Goal: Book appointment/travel/reservation

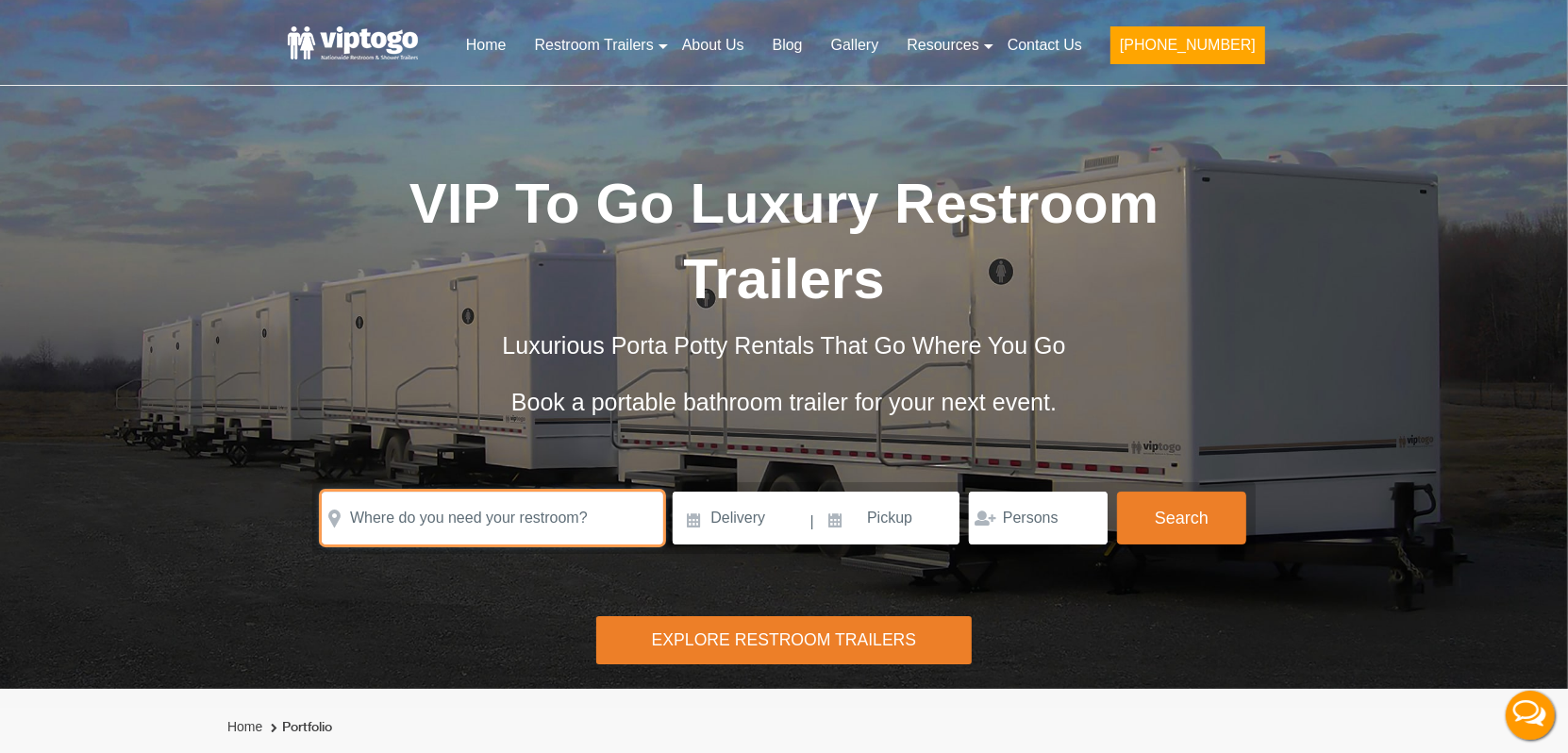
click at [456, 492] on input "text" at bounding box center [492, 518] width 341 height 53
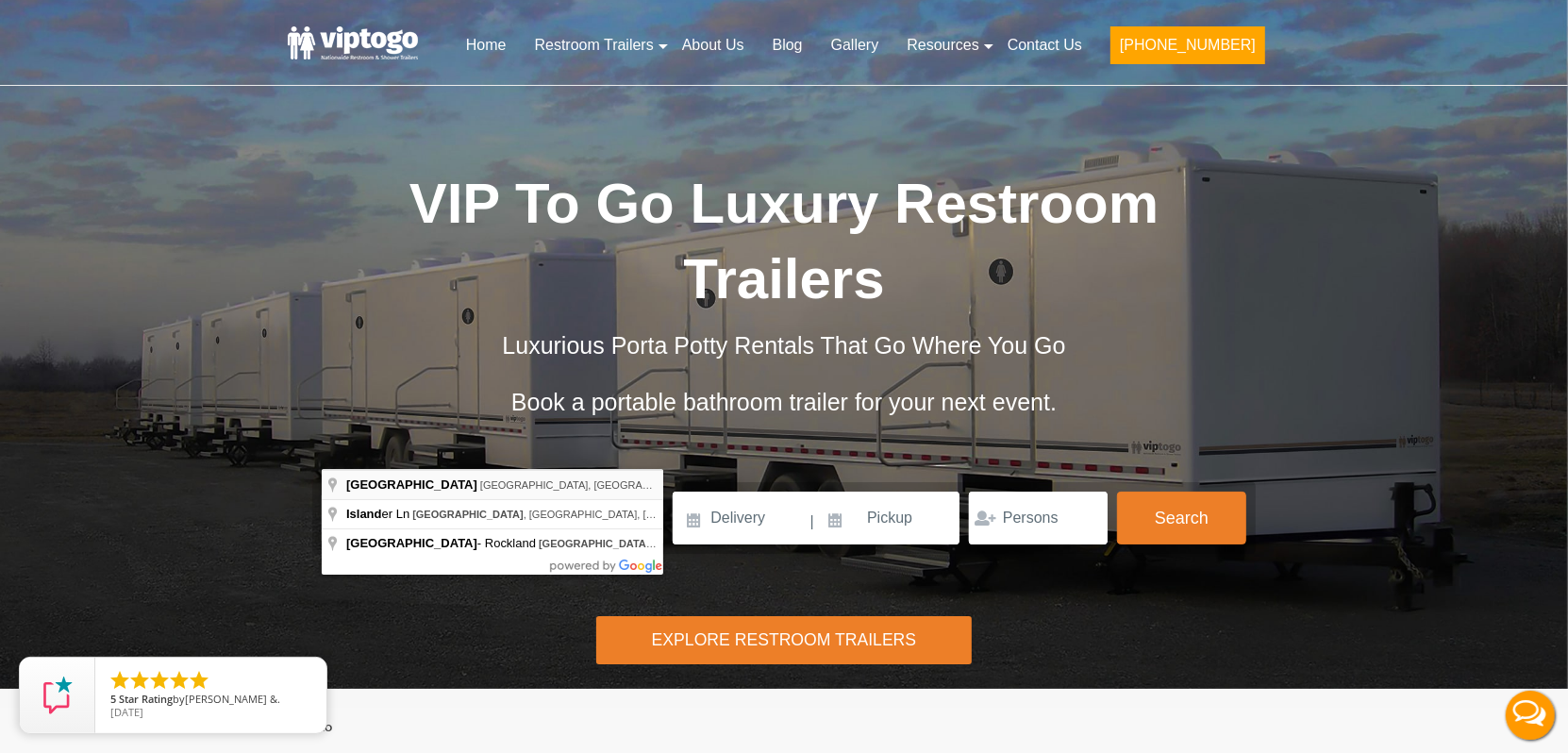
type input "[GEOGRAPHIC_DATA], [GEOGRAPHIC_DATA], [GEOGRAPHIC_DATA]"
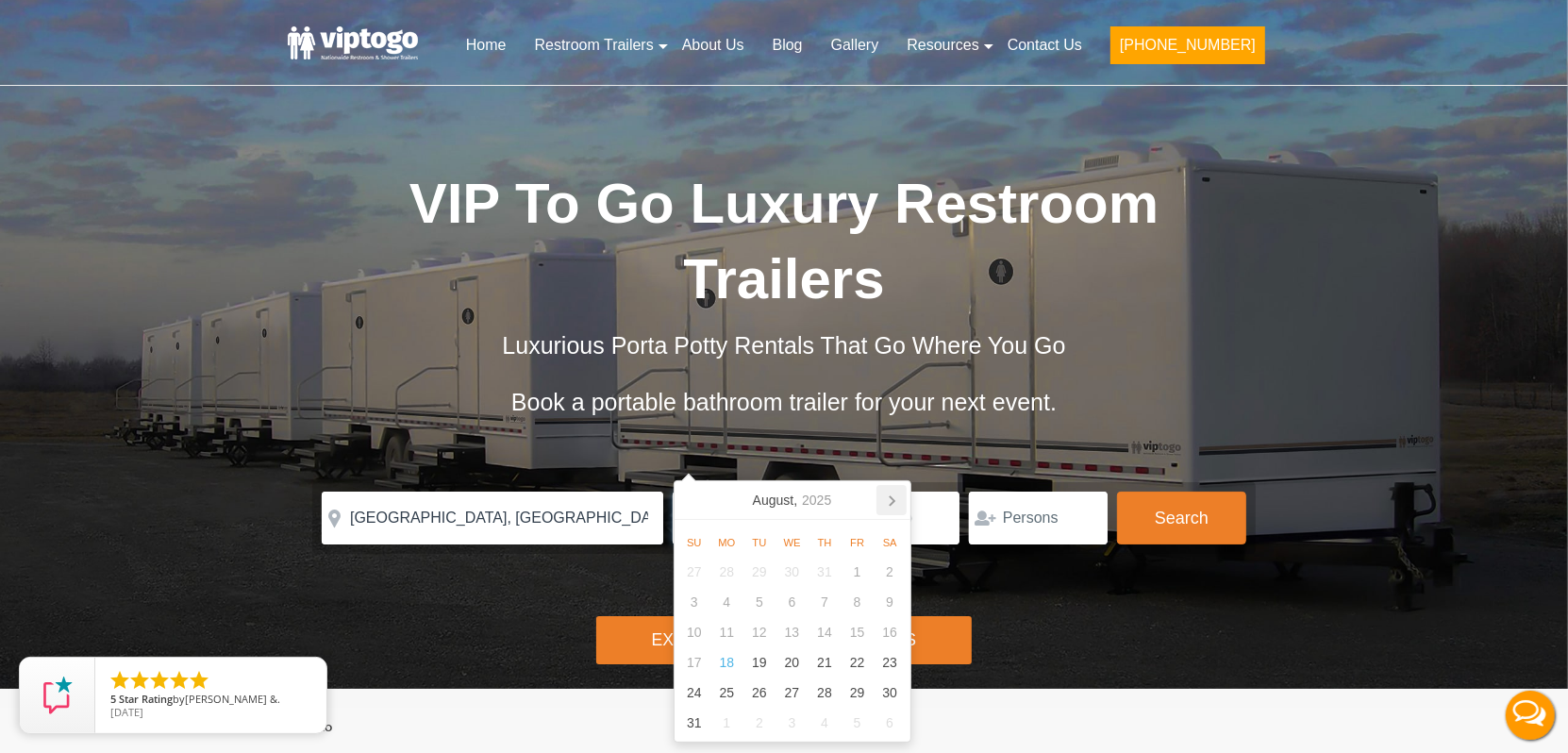
click at [888, 501] on icon at bounding box center [891, 500] width 30 height 30
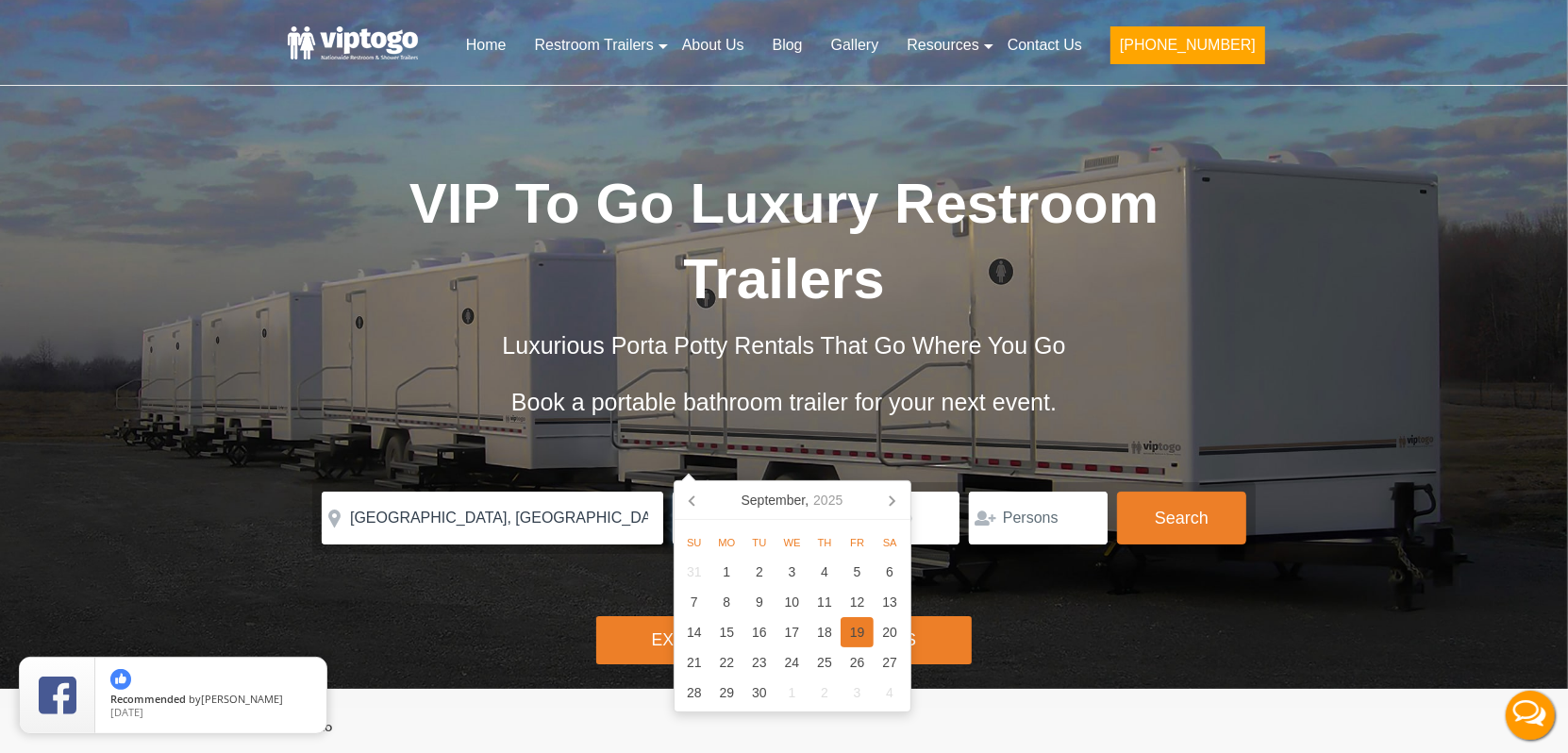
click at [851, 637] on div "19" at bounding box center [856, 632] width 33 height 30
type input "[DATE]"
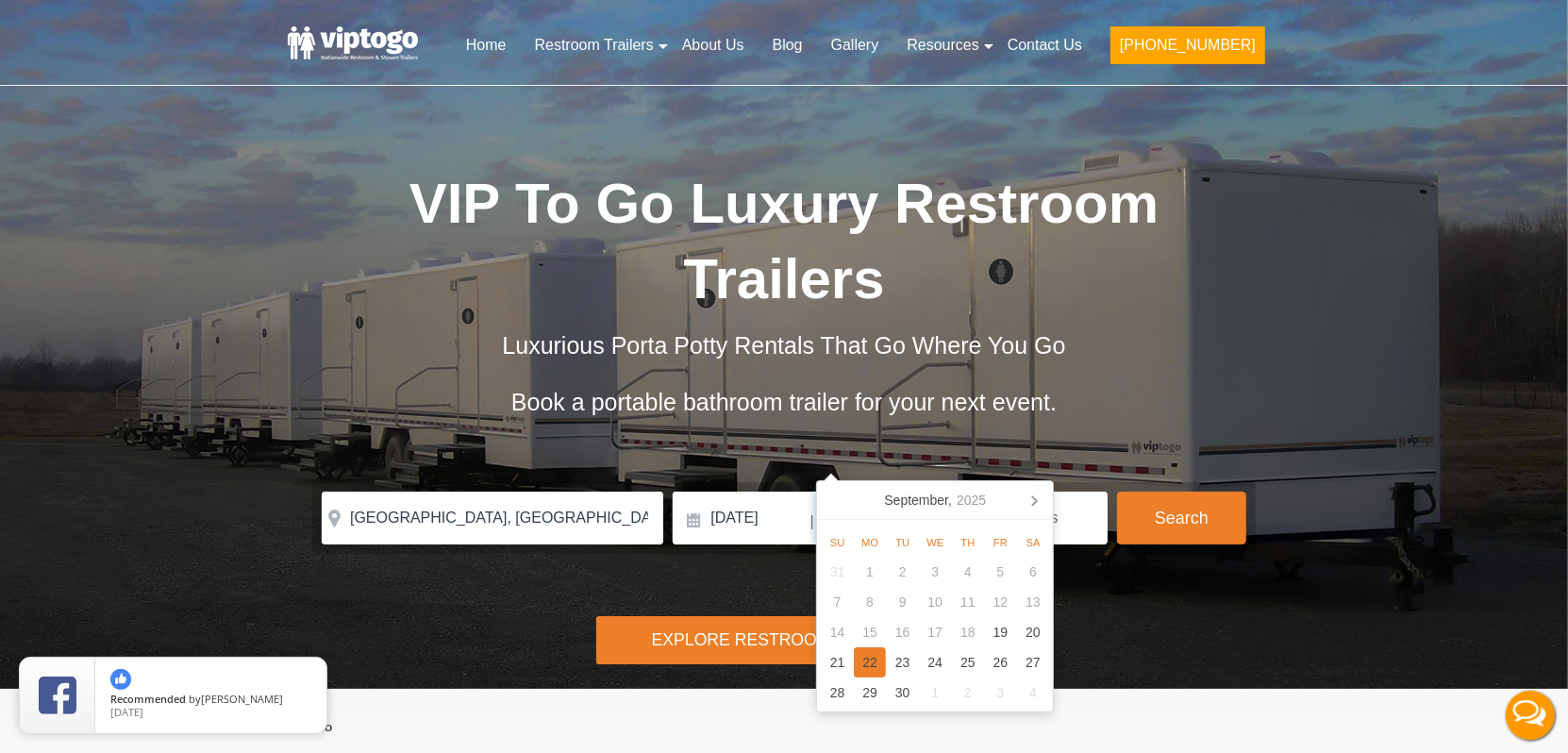
click at [870, 663] on div "22" at bounding box center [870, 663] width 33 height 30
type input "[DATE]"
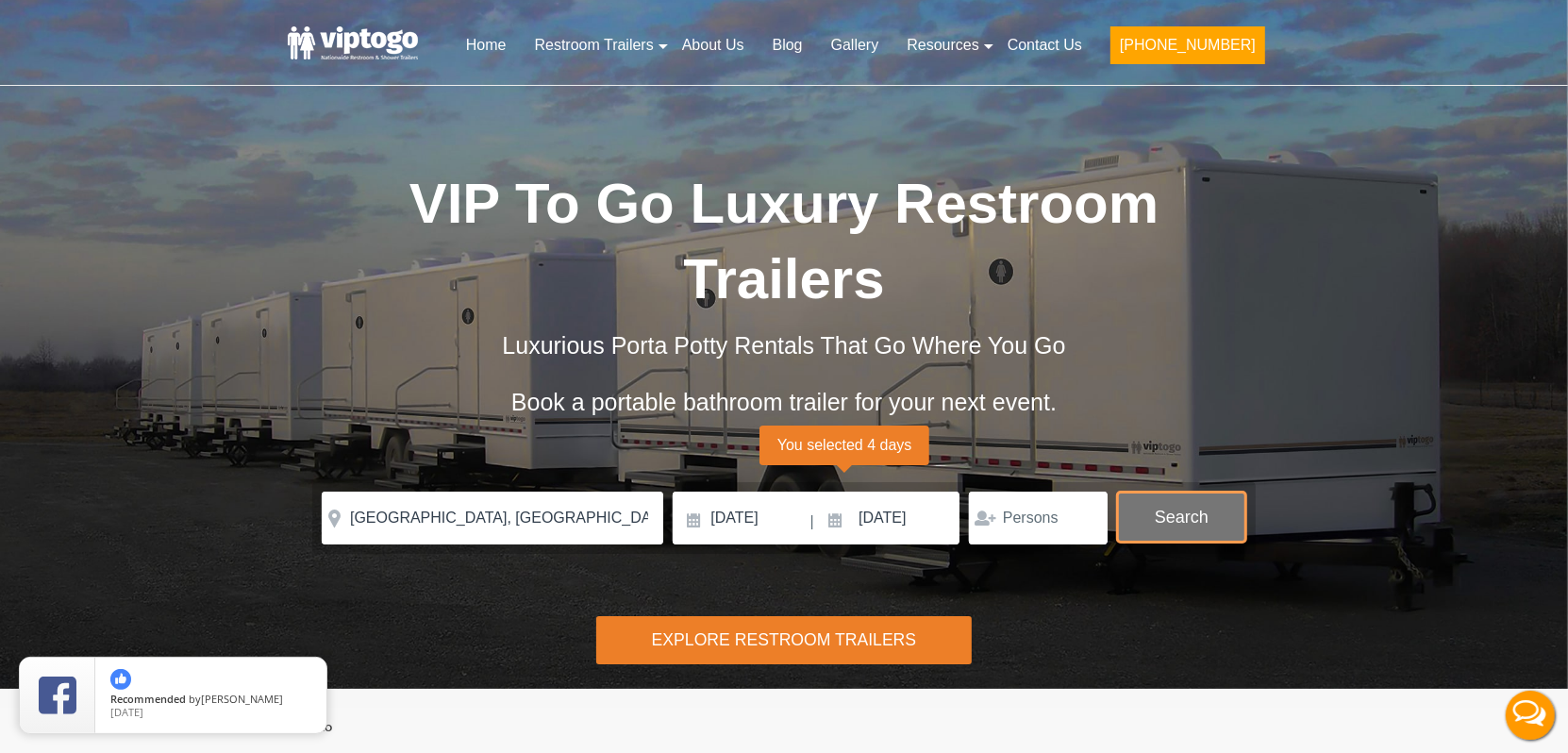
click at [1176, 492] on button "Search" at bounding box center [1181, 517] width 129 height 51
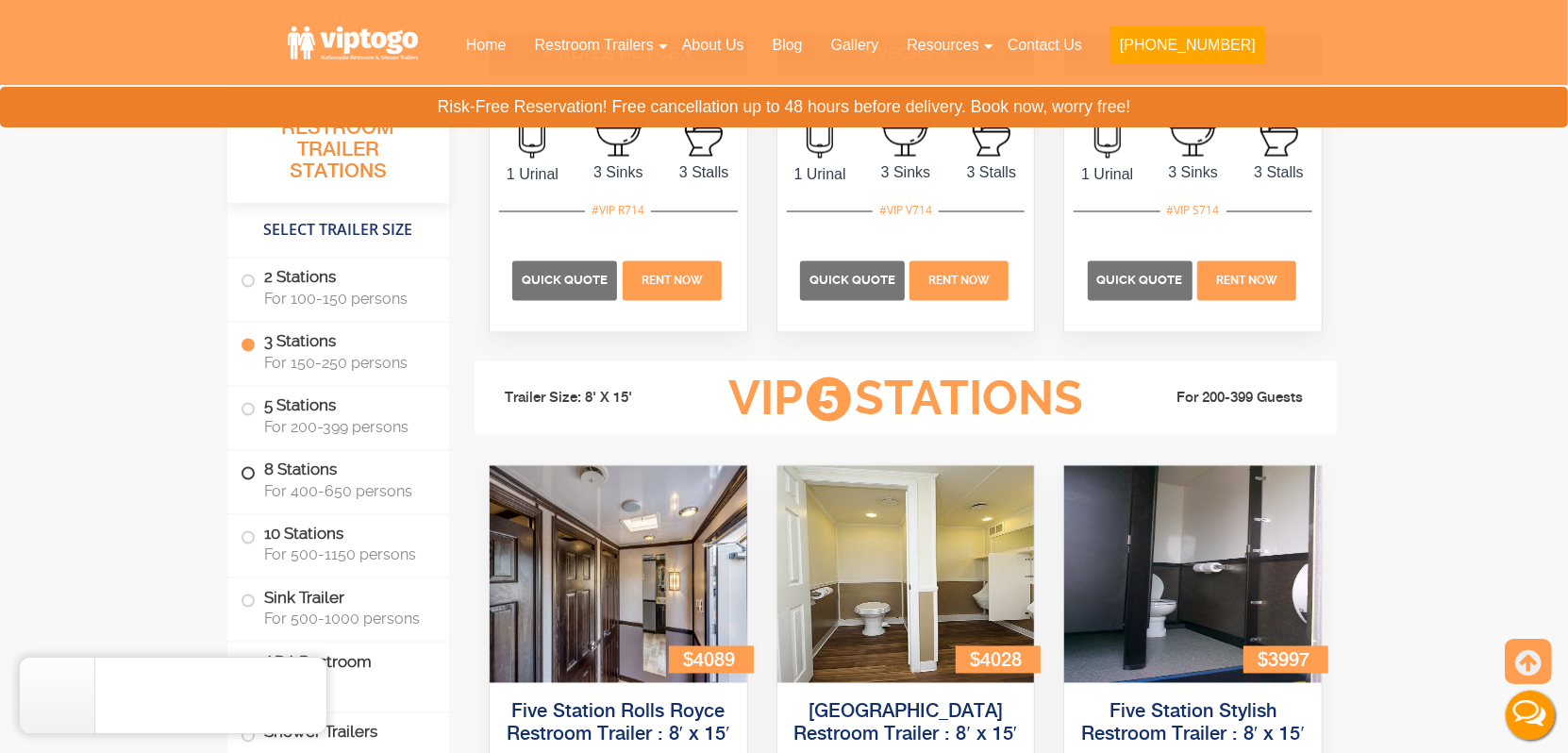
scroll to position [2463, 0]
